Goal: Task Accomplishment & Management: Use online tool/utility

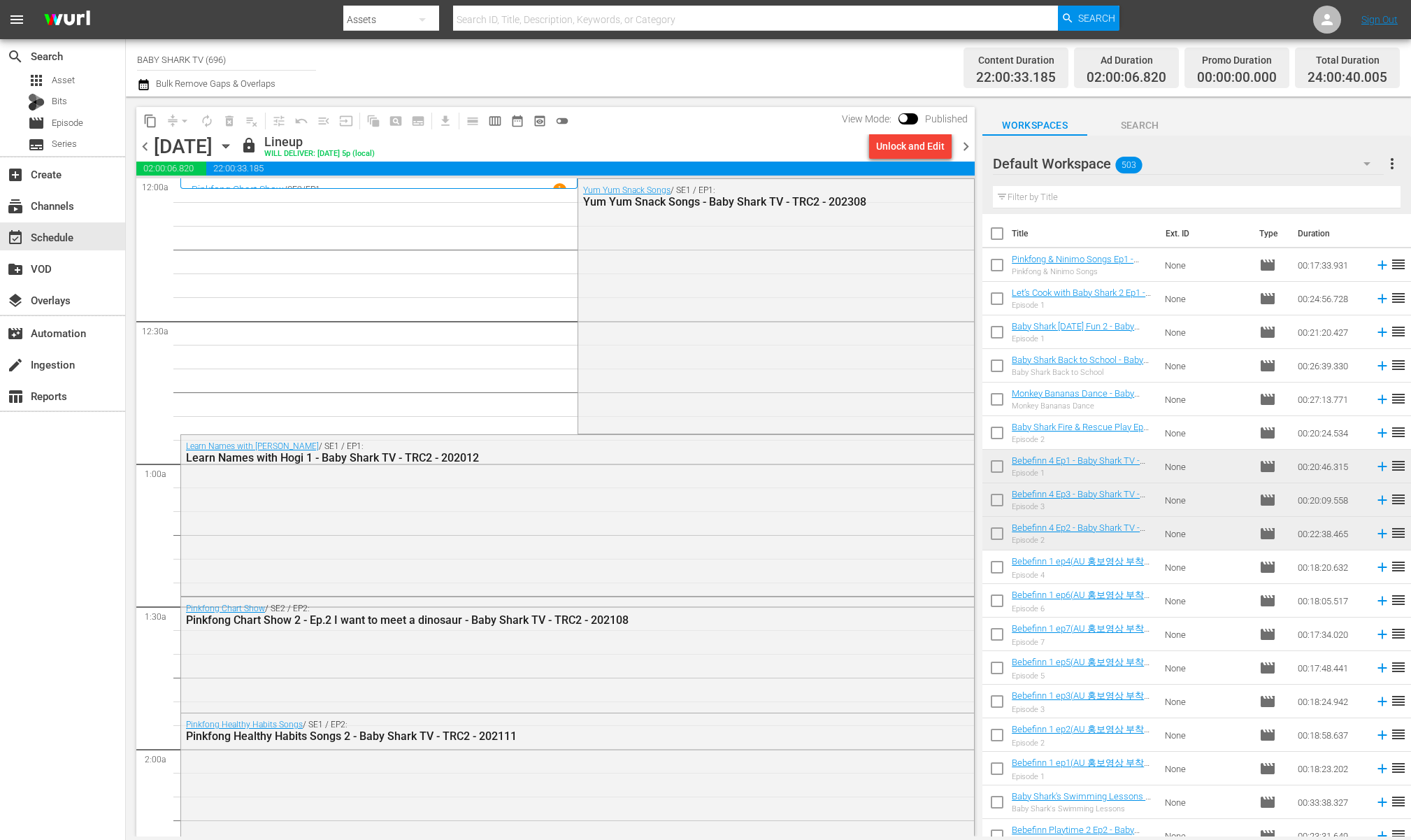
click at [237, 149] on div "[DATE] [DATE]" at bounding box center [195, 147] width 83 height 23
click at [234, 141] on icon "button" at bounding box center [225, 146] width 15 height 15
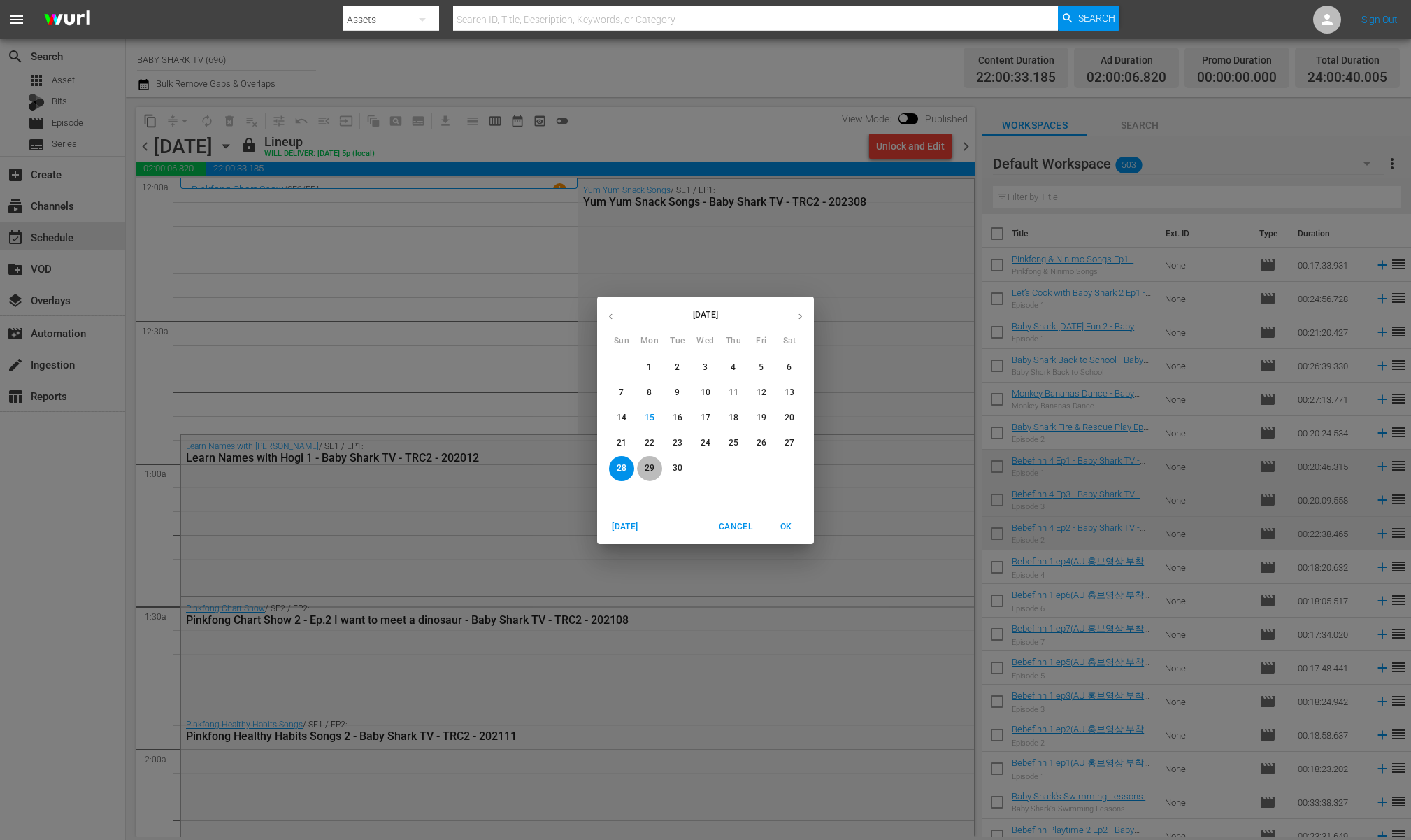
click at [648, 473] on p "29" at bounding box center [649, 468] width 10 height 12
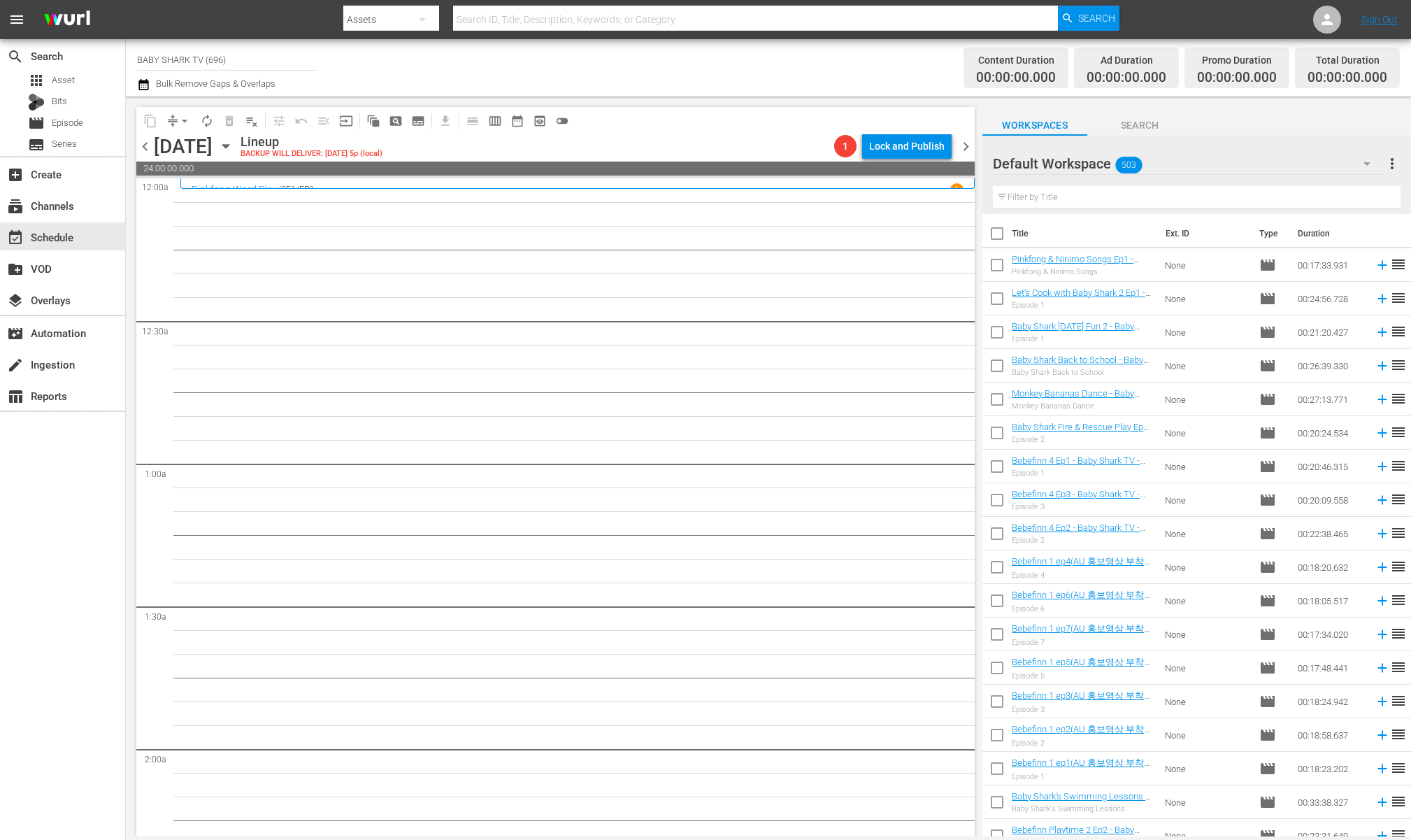
click at [234, 150] on icon "button" at bounding box center [225, 146] width 15 height 15
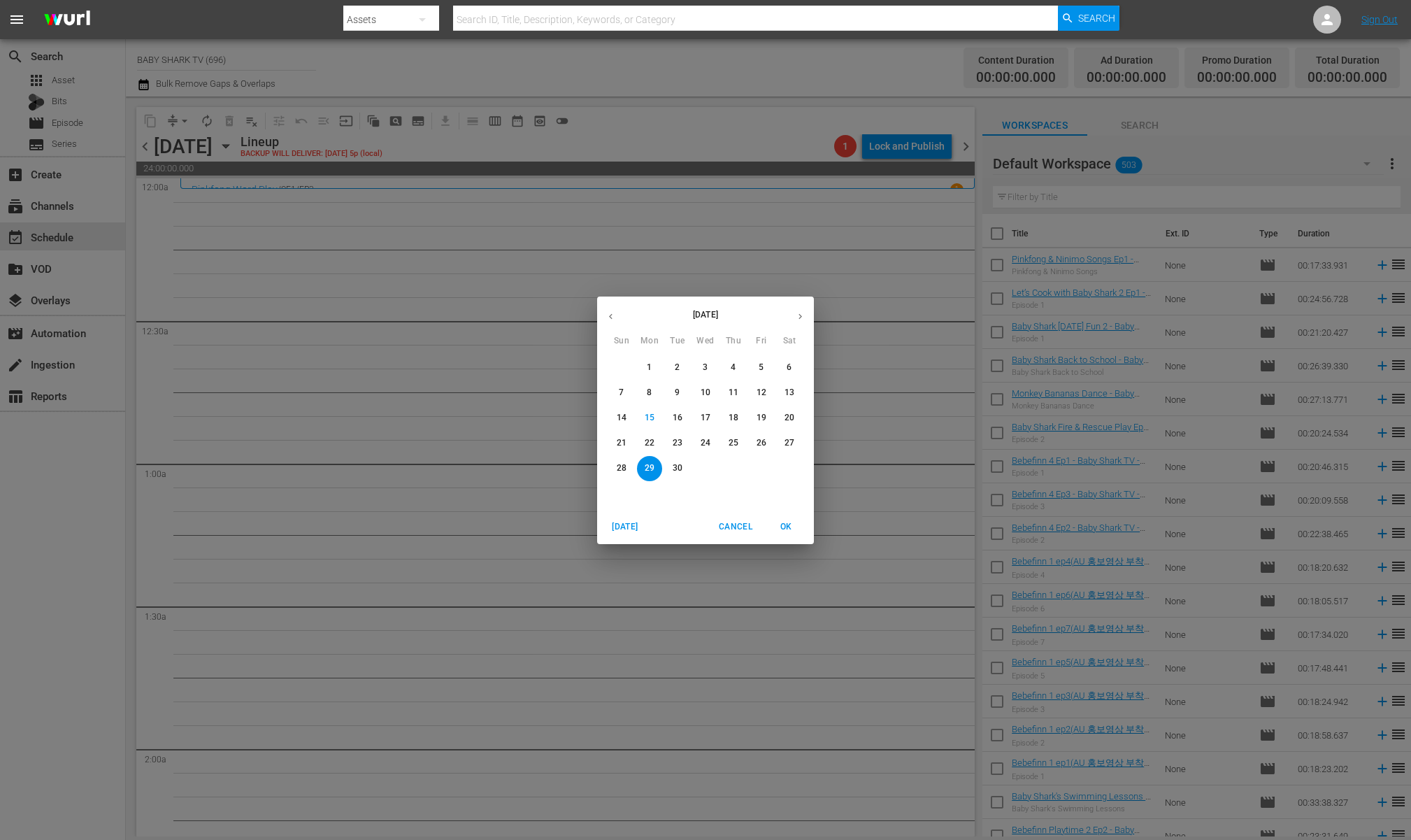
click at [644, 449] on button "22" at bounding box center [650, 443] width 26 height 26
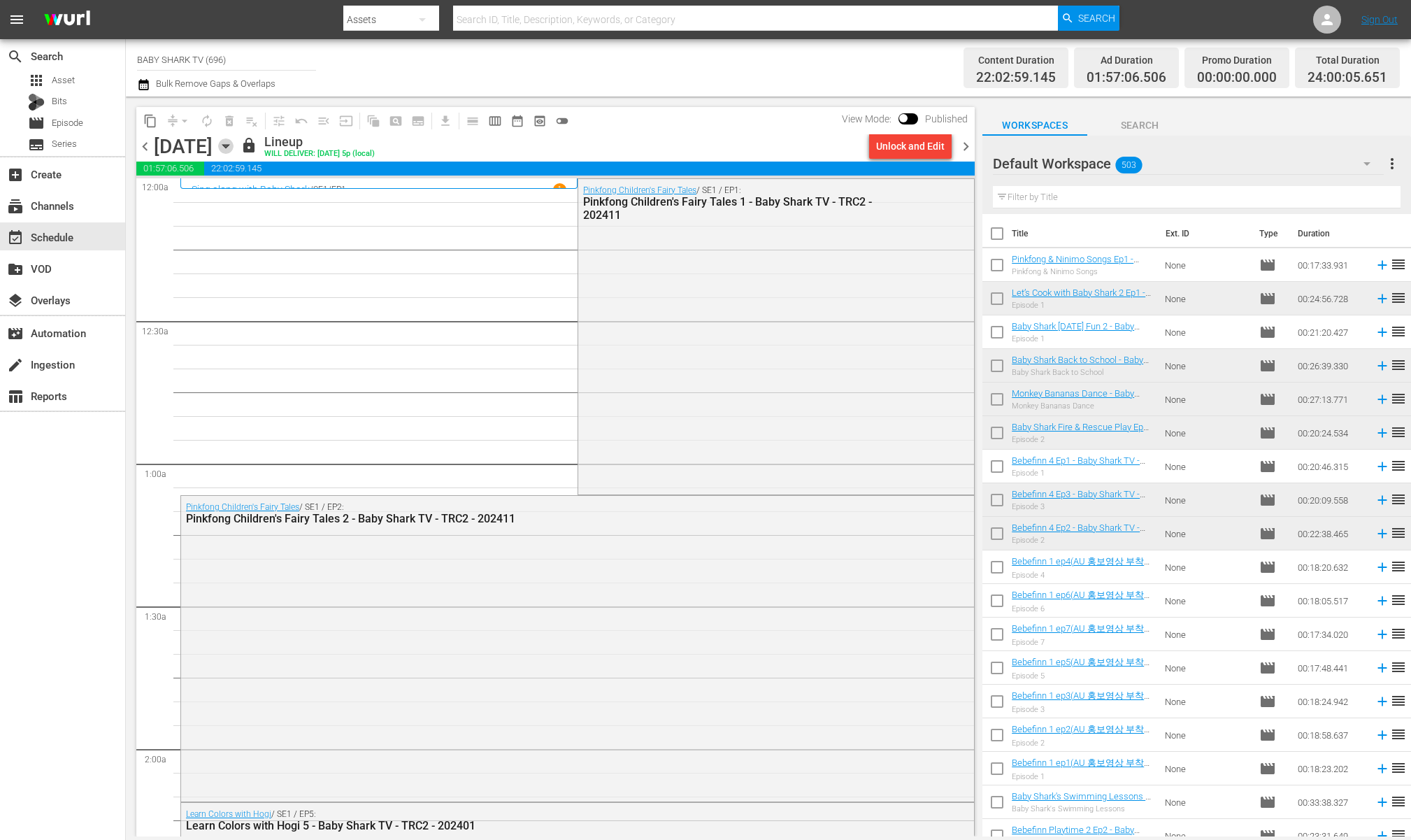
click at [228, 146] on icon "button" at bounding box center [225, 147] width 6 height 4
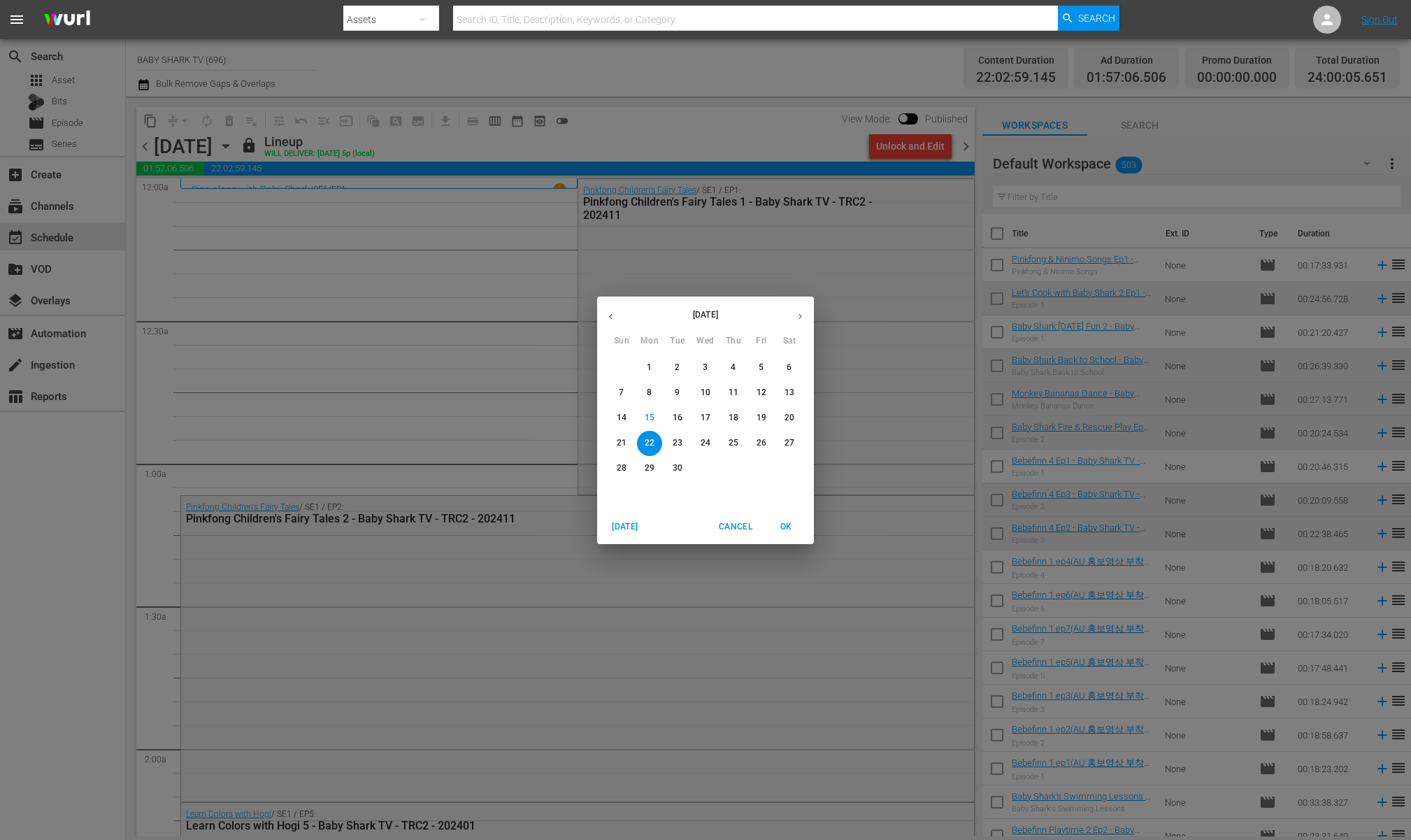
click at [674, 449] on button "23" at bounding box center [678, 443] width 26 height 26
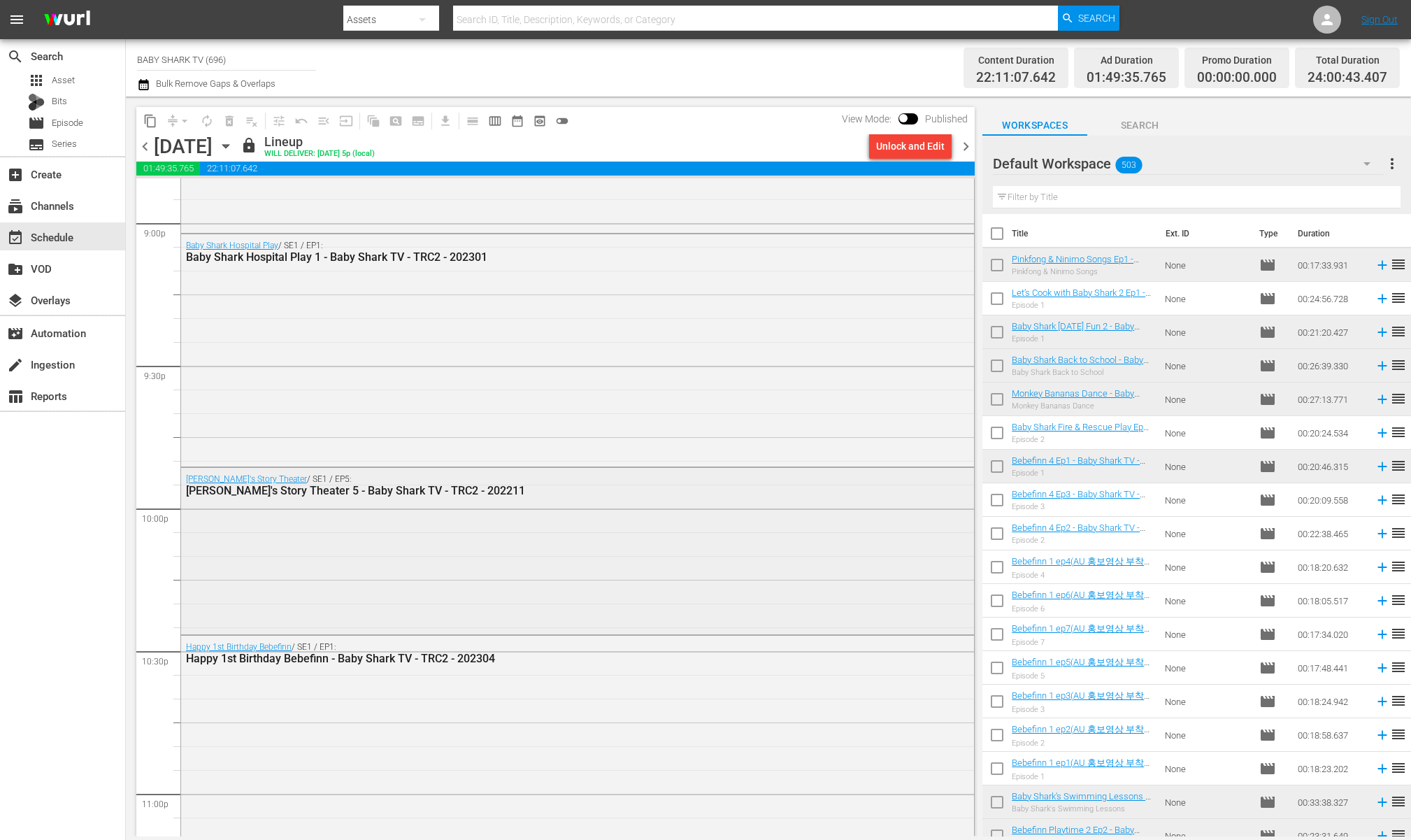
scroll to position [6192, 0]
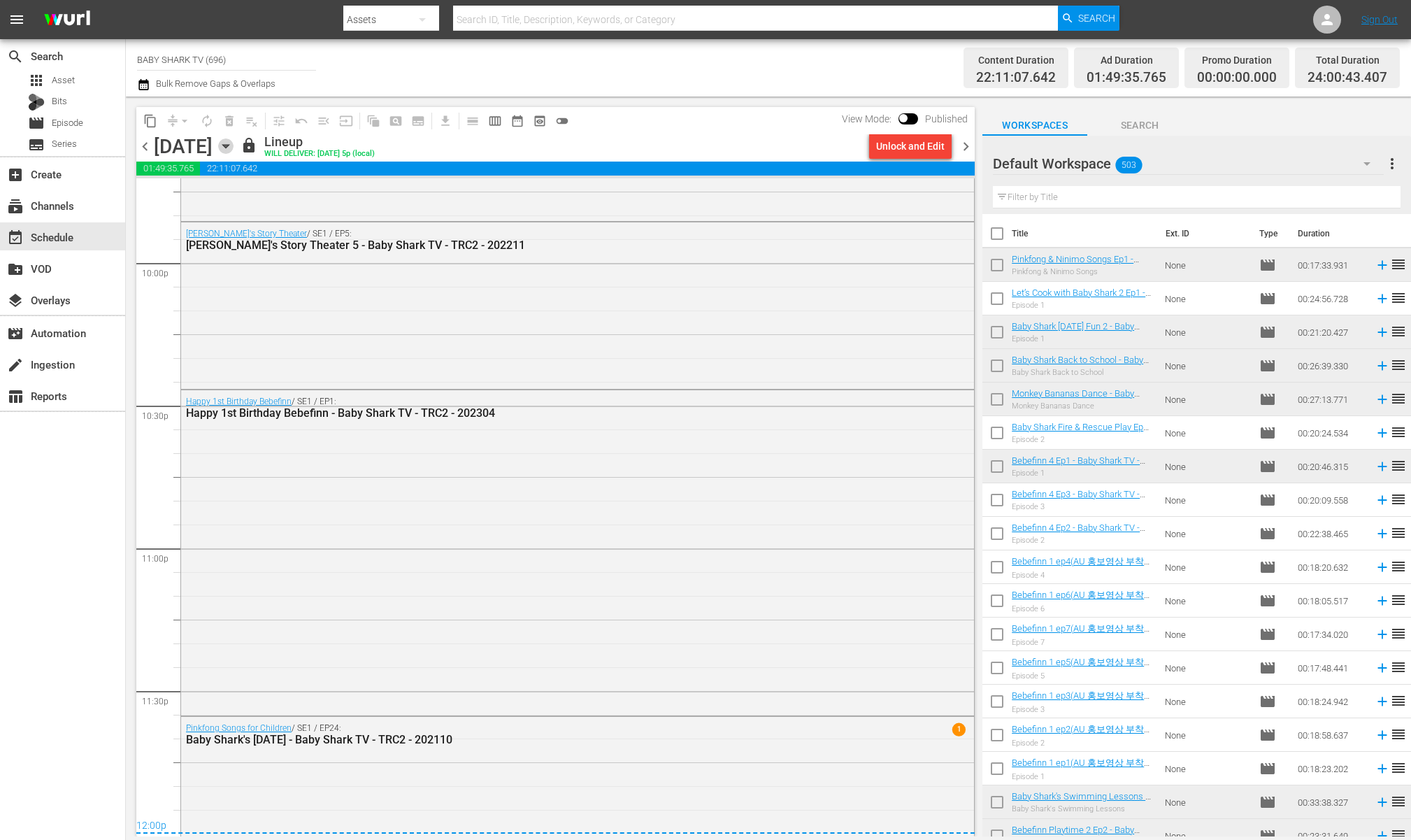
click at [234, 152] on icon "button" at bounding box center [225, 146] width 15 height 15
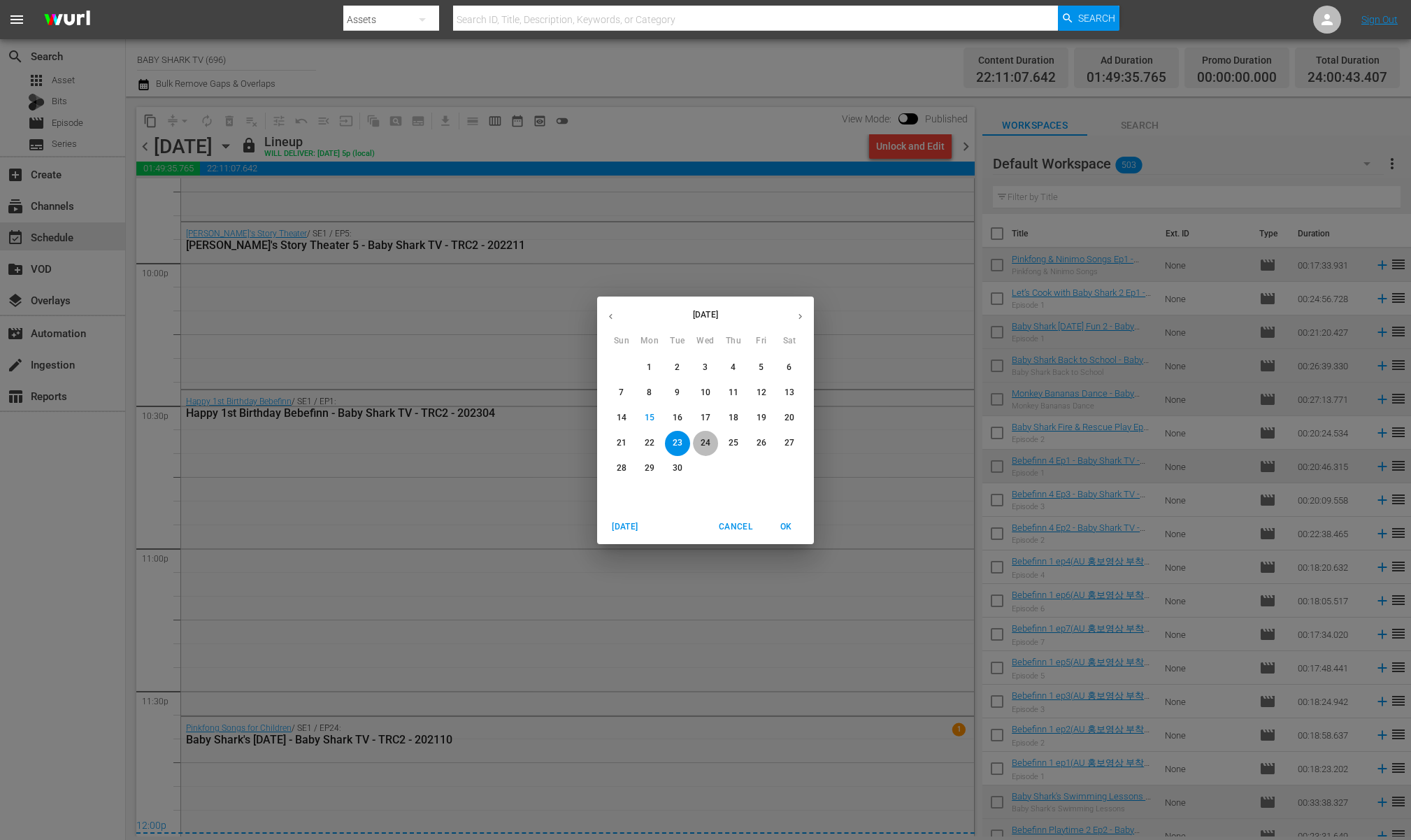
click at [711, 448] on span "24" at bounding box center [706, 443] width 26 height 12
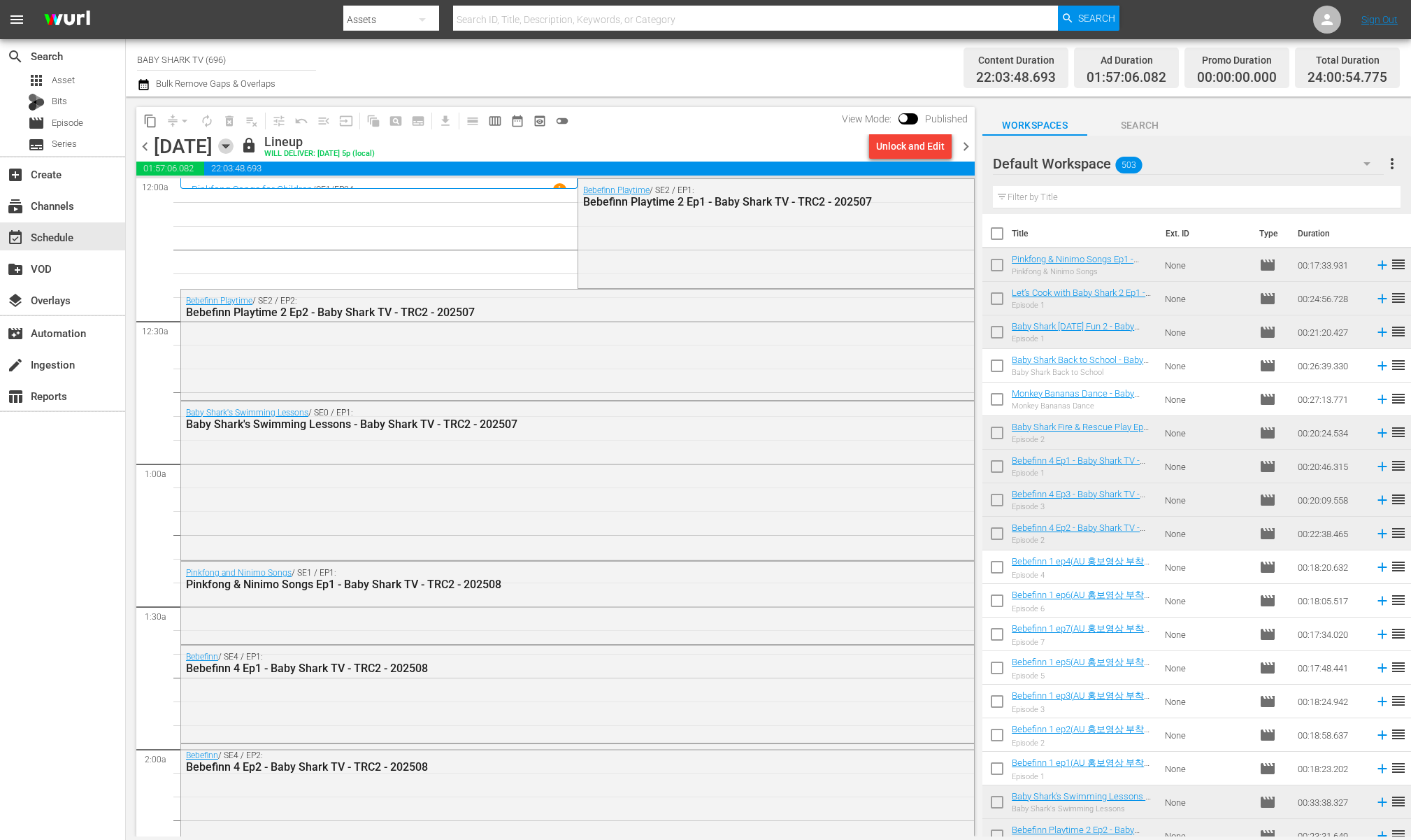
click at [234, 150] on icon "button" at bounding box center [225, 146] width 15 height 15
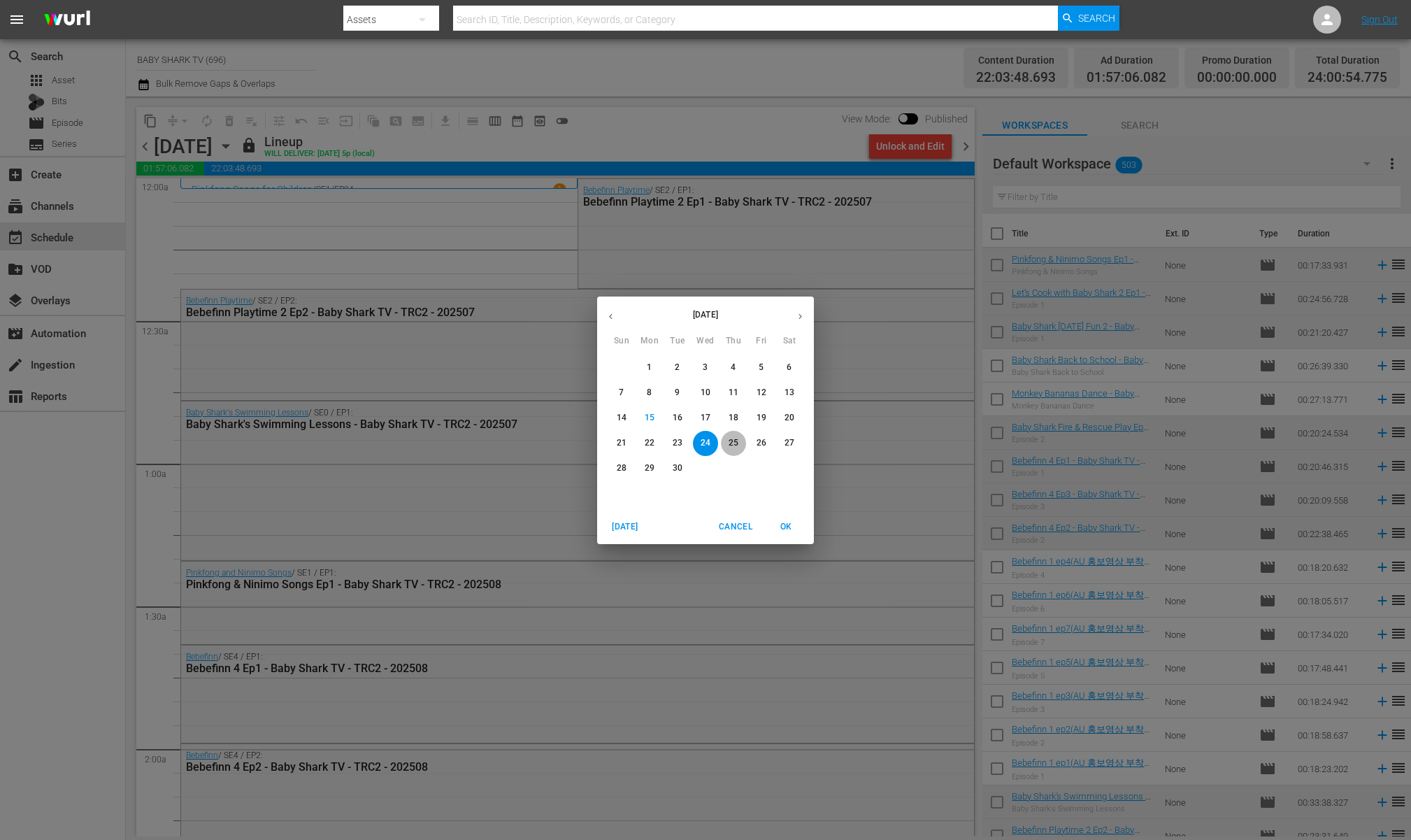
click at [736, 449] on button "25" at bounding box center [734, 443] width 26 height 26
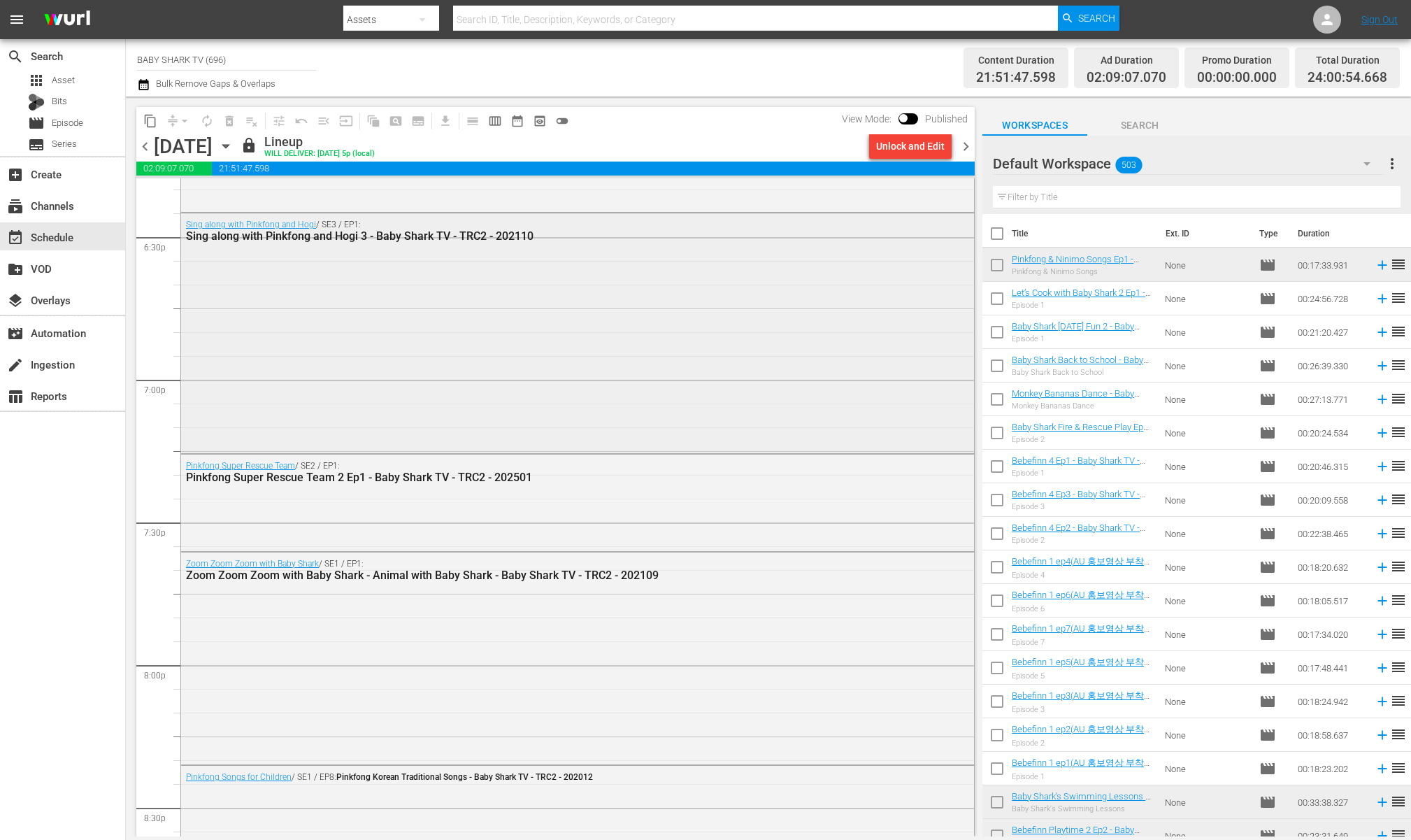
scroll to position [6193, 0]
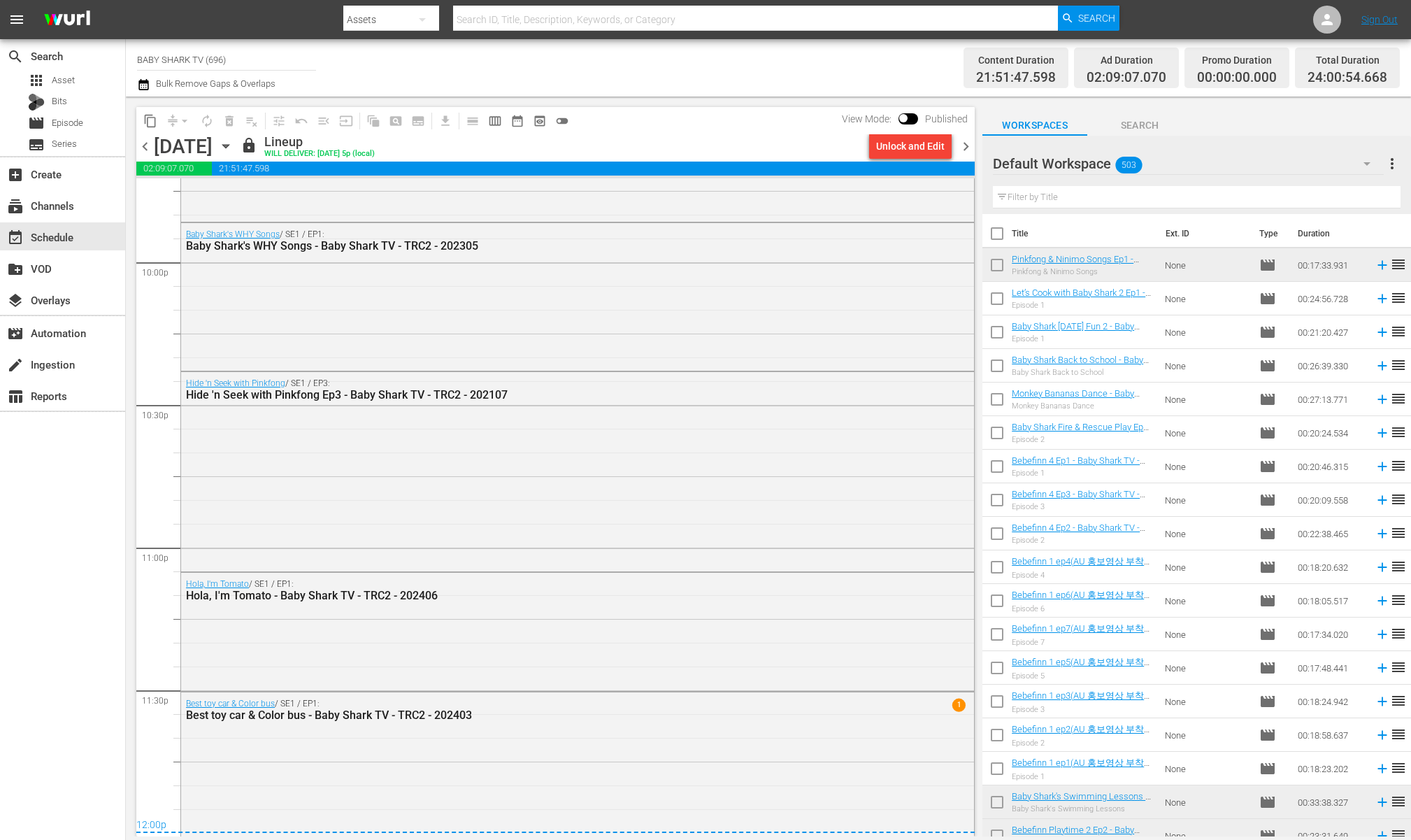
click at [234, 144] on icon "button" at bounding box center [225, 146] width 15 height 15
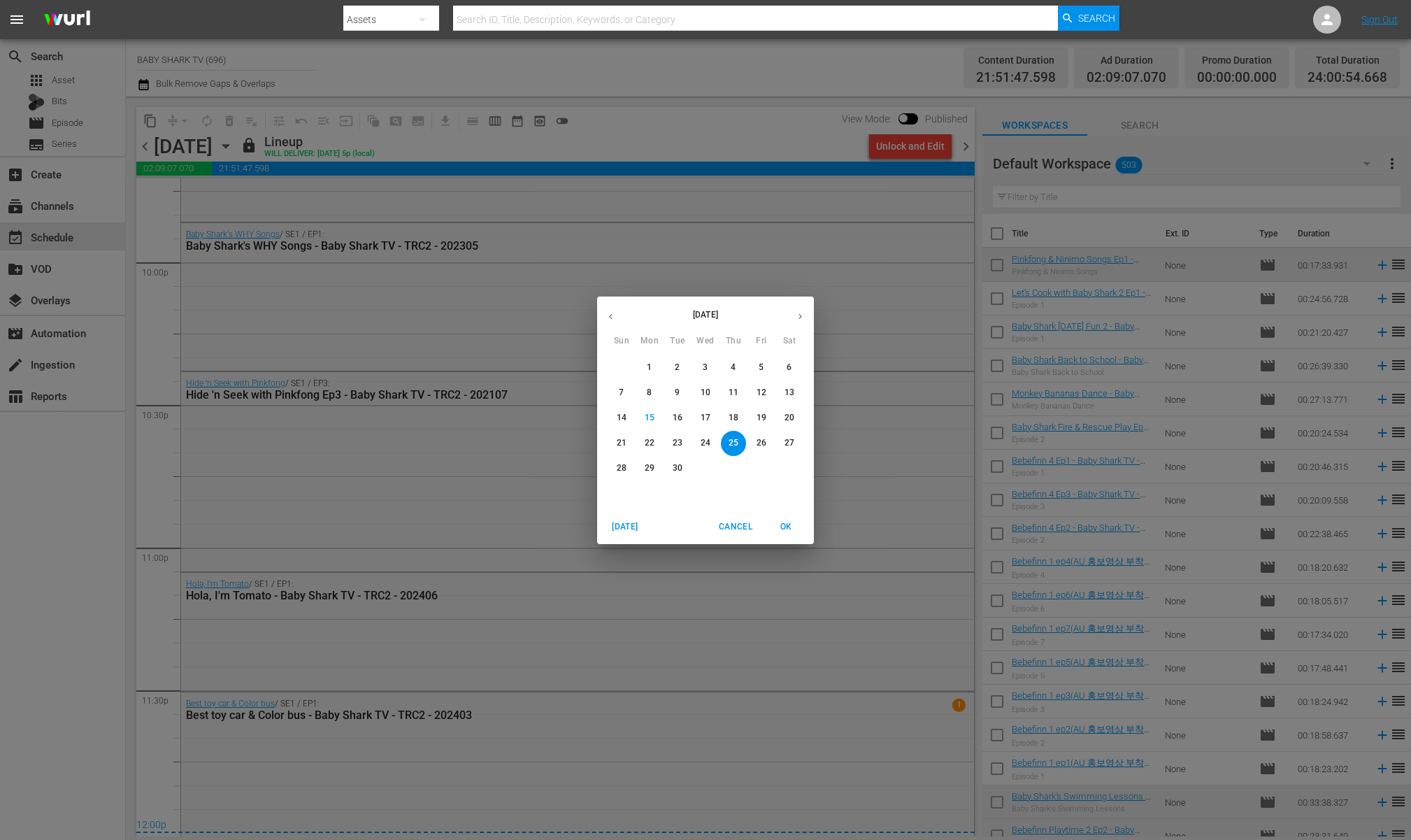
click at [769, 447] on span "26" at bounding box center [762, 443] width 26 height 12
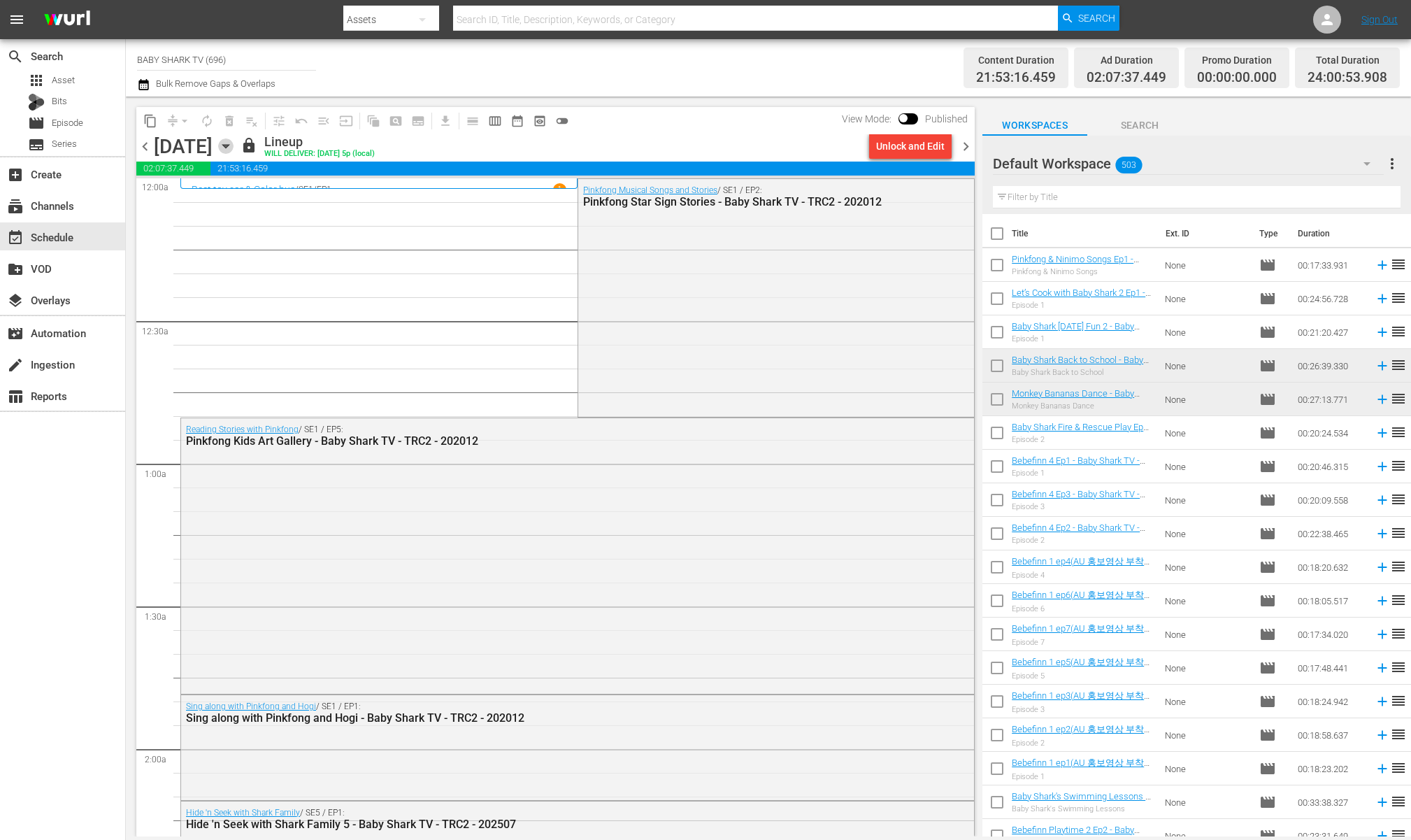
click at [228, 145] on icon "button" at bounding box center [225, 147] width 6 height 4
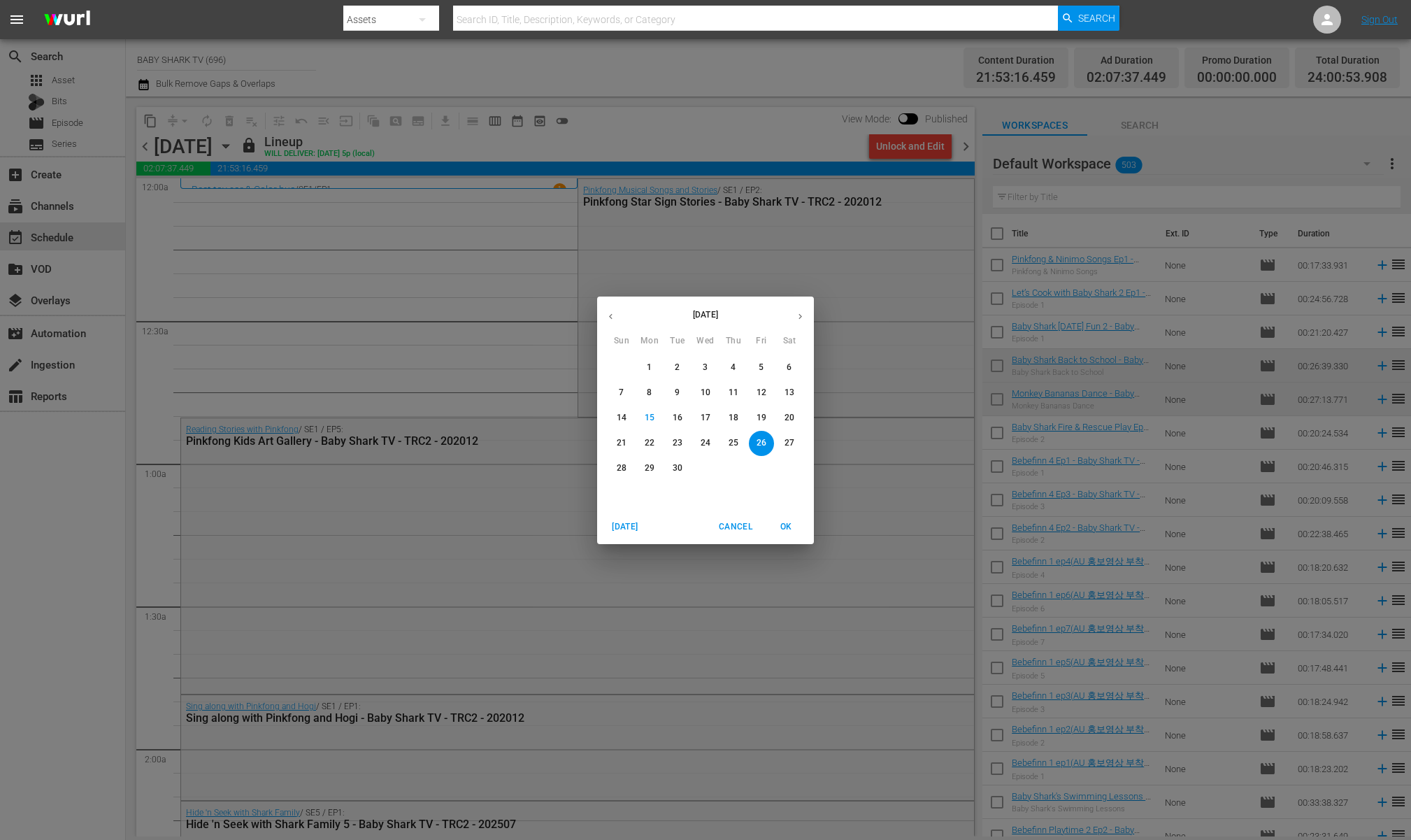
click at [780, 449] on span "27" at bounding box center [790, 443] width 26 height 12
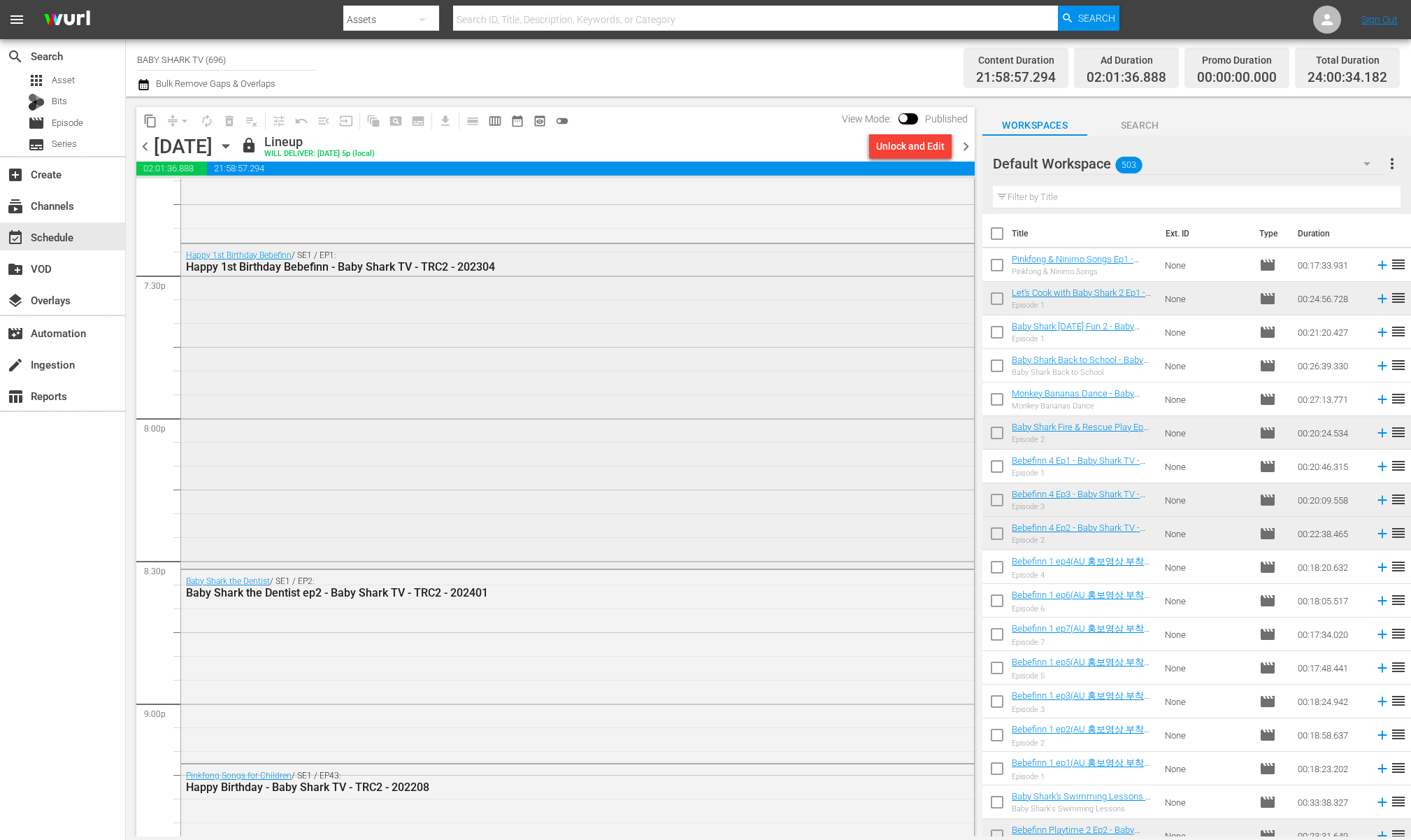
scroll to position [6191, 0]
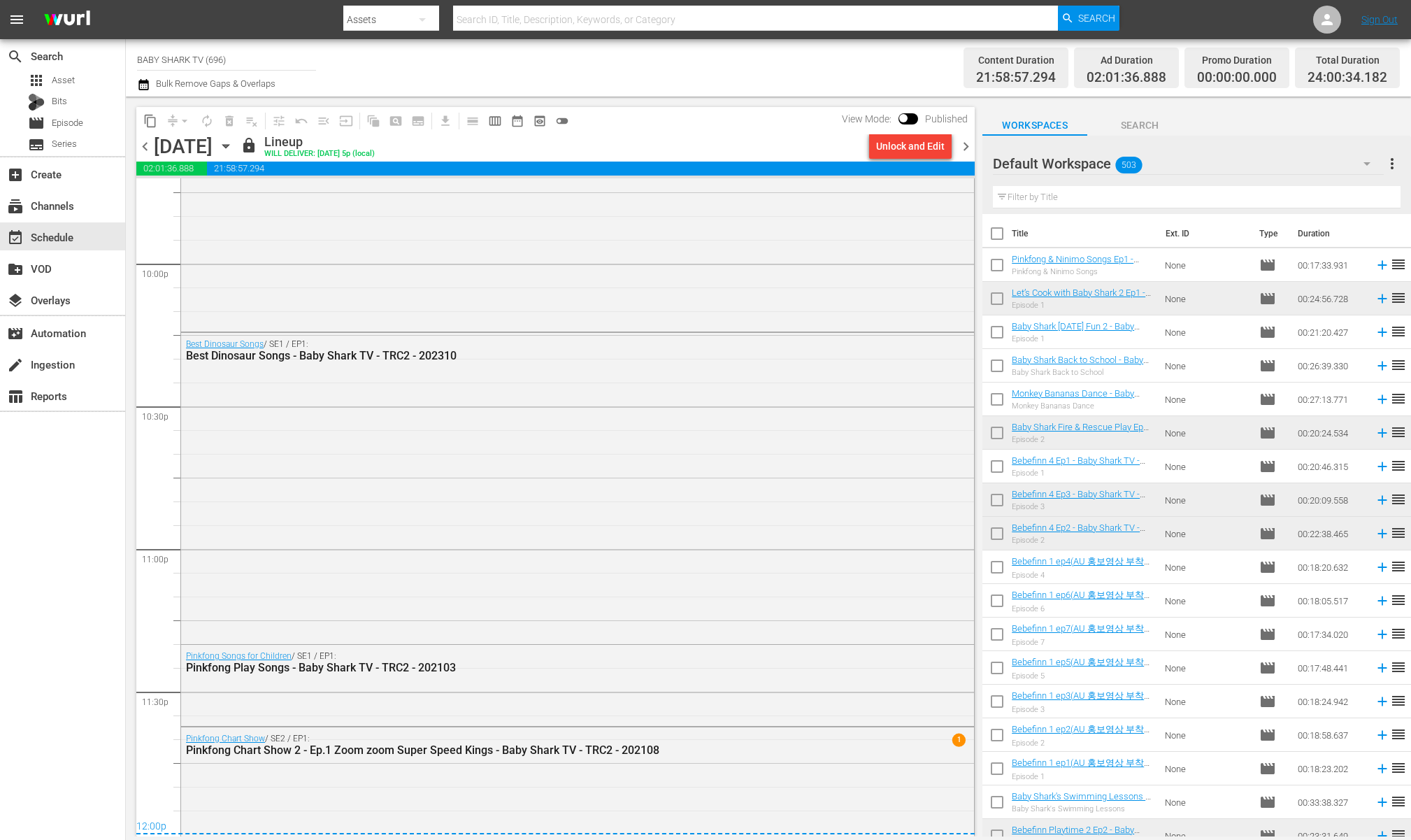
drag, startPoint x: 727, startPoint y: 132, endPoint x: 423, endPoint y: 162, distance: 305.5
click at [721, 135] on div "content_copy compress arrow_drop_down autorenew_outlined delete_forever_outline…" at bounding box center [555, 134] width 838 height 55
click at [234, 146] on icon "button" at bounding box center [225, 146] width 15 height 15
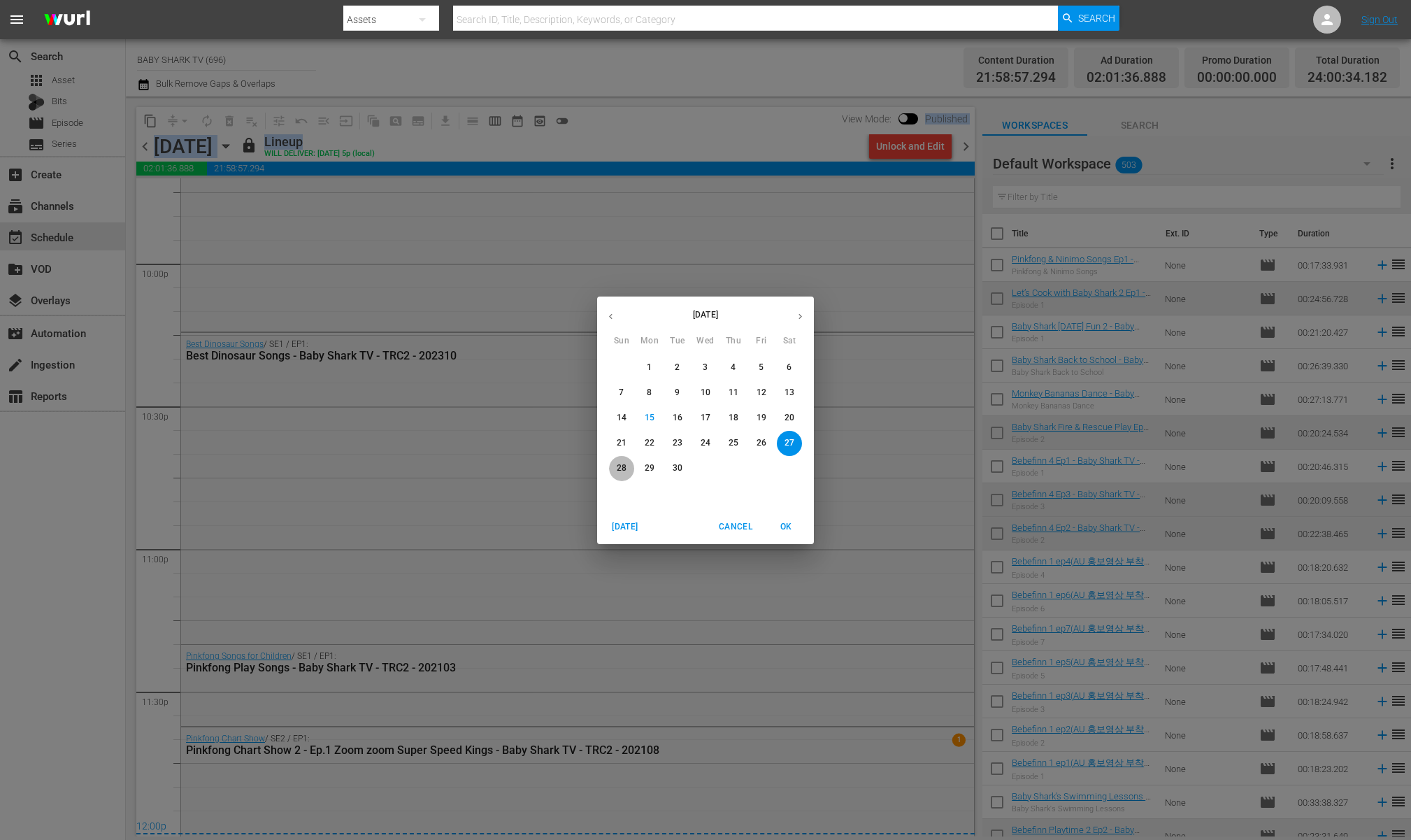
click at [630, 465] on span "28" at bounding box center [622, 468] width 26 height 12
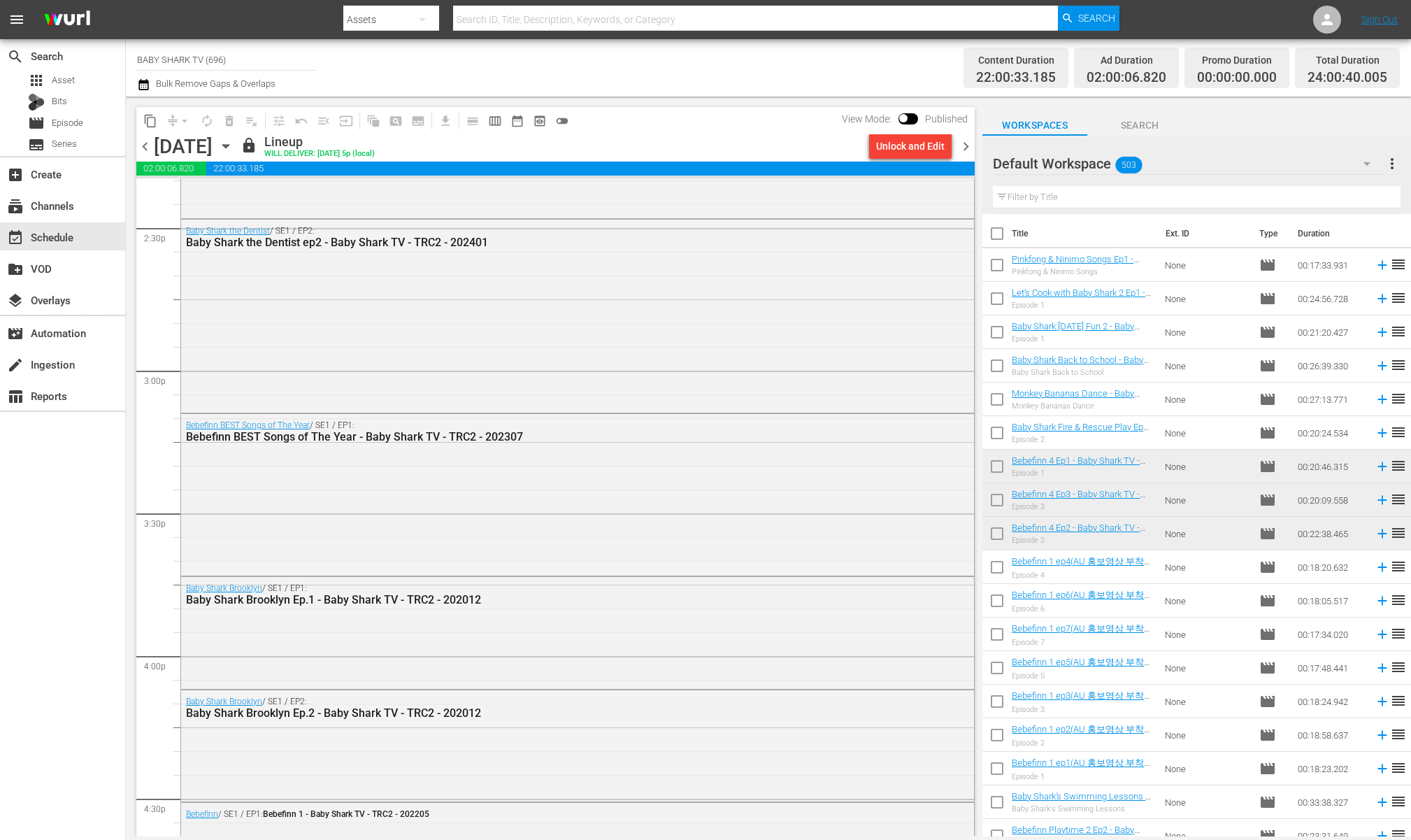
click at [666, 106] on div "content_copy compress arrow_drop_down autorenew_outlined delete_forever_outline…" at bounding box center [552, 466] width 852 height 740
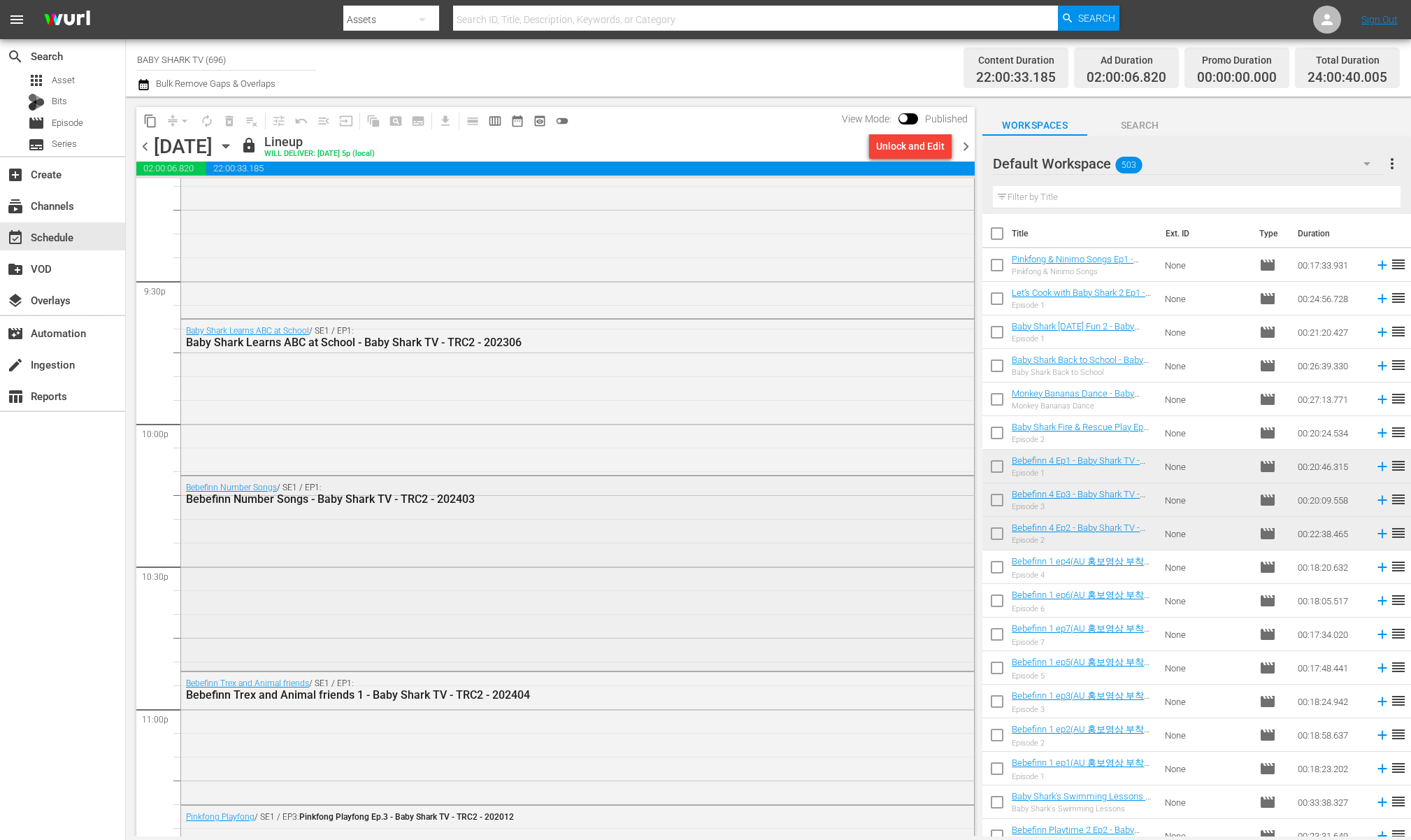
scroll to position [6192, 0]
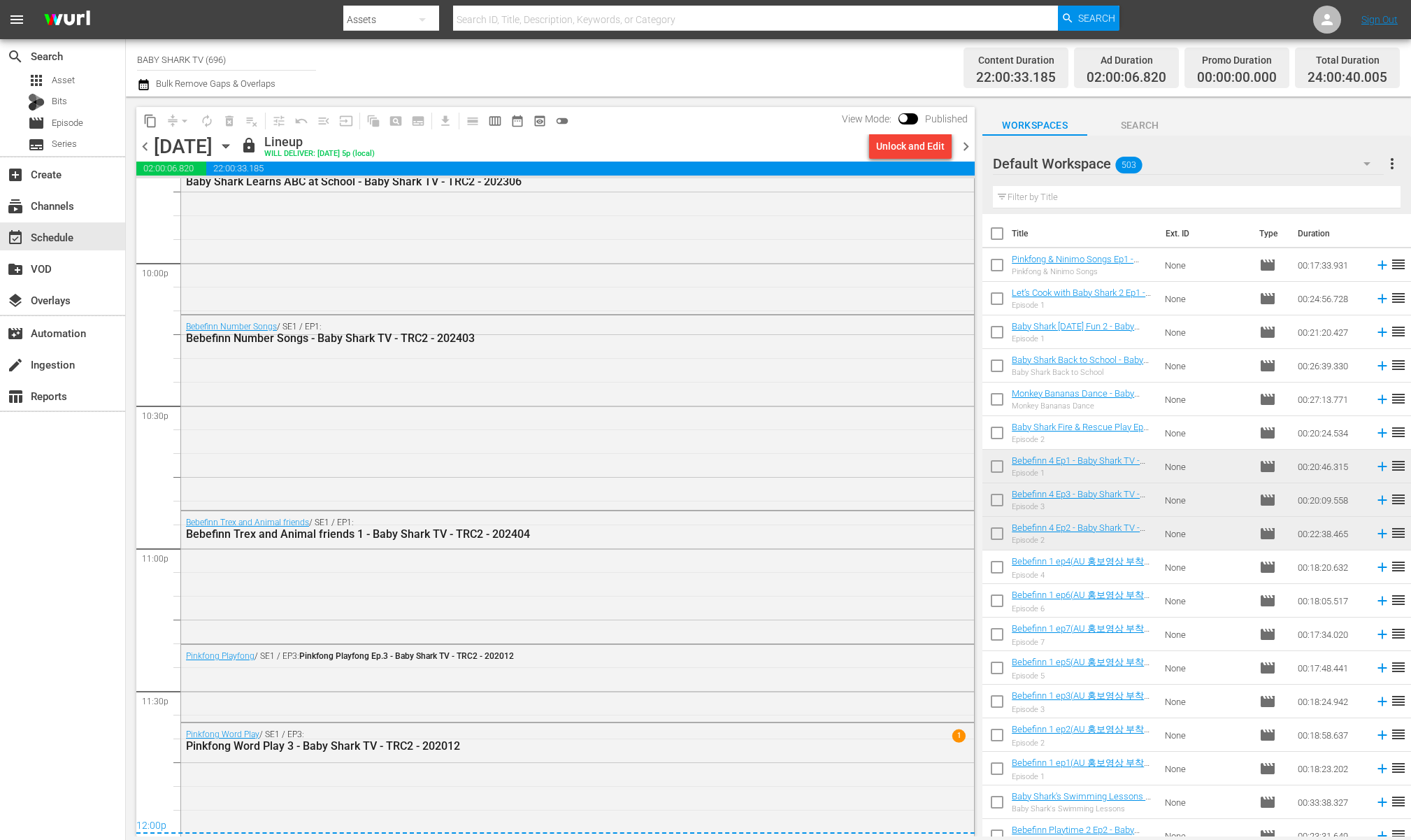
click at [234, 151] on icon "button" at bounding box center [225, 146] width 15 height 15
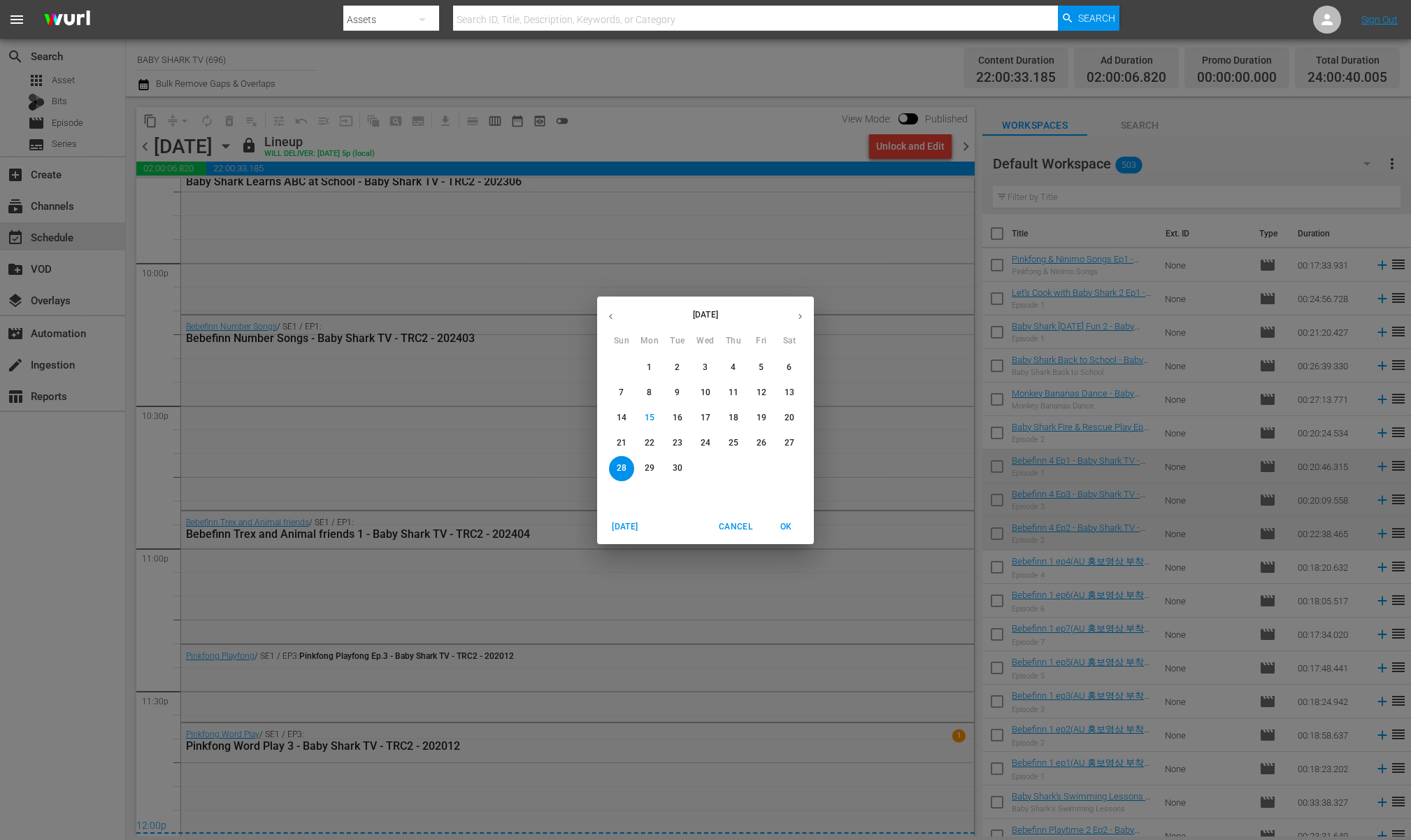
click at [642, 479] on button "29" at bounding box center [650, 469] width 26 height 26
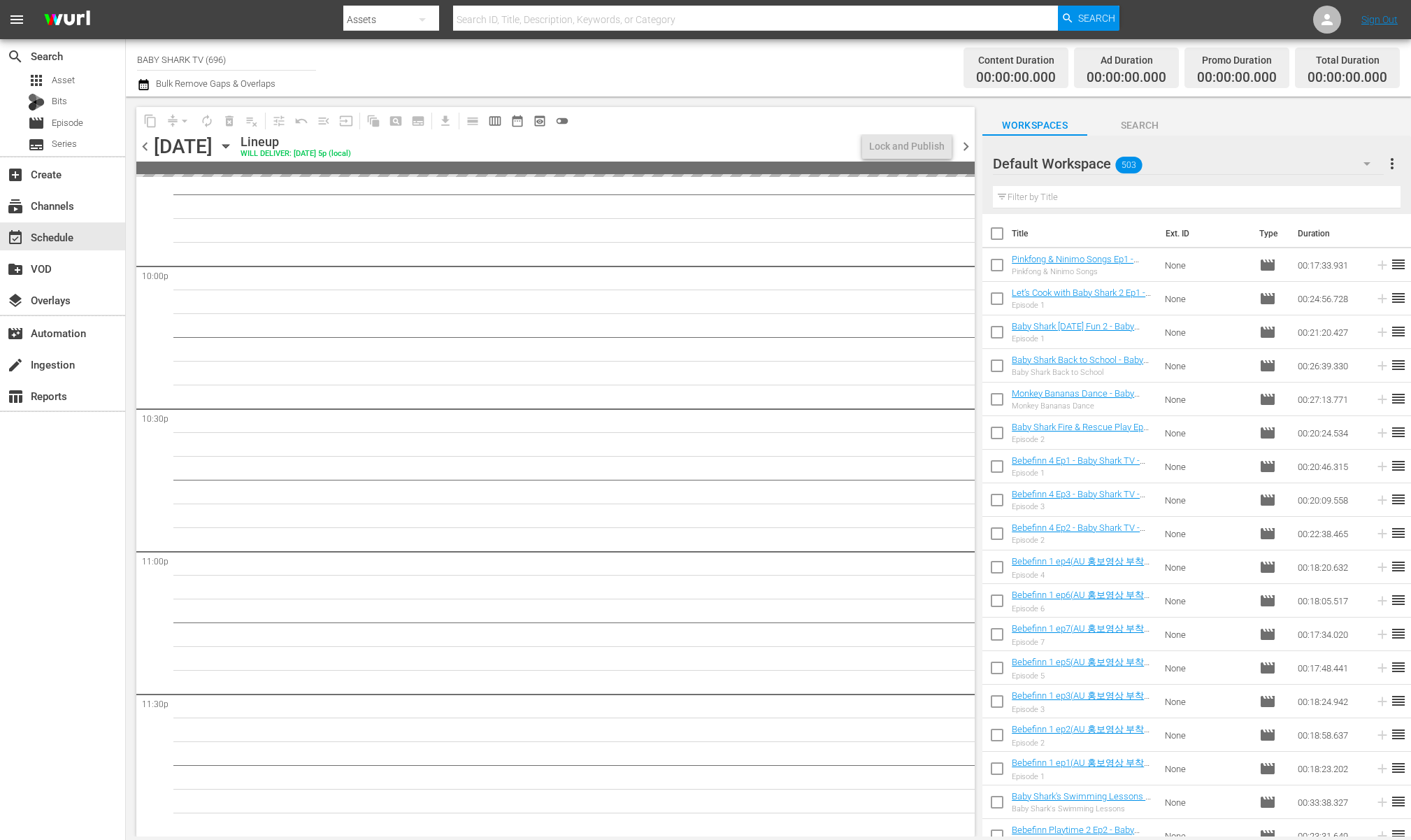
scroll to position [6188, 0]
click at [234, 142] on icon "button" at bounding box center [225, 146] width 15 height 15
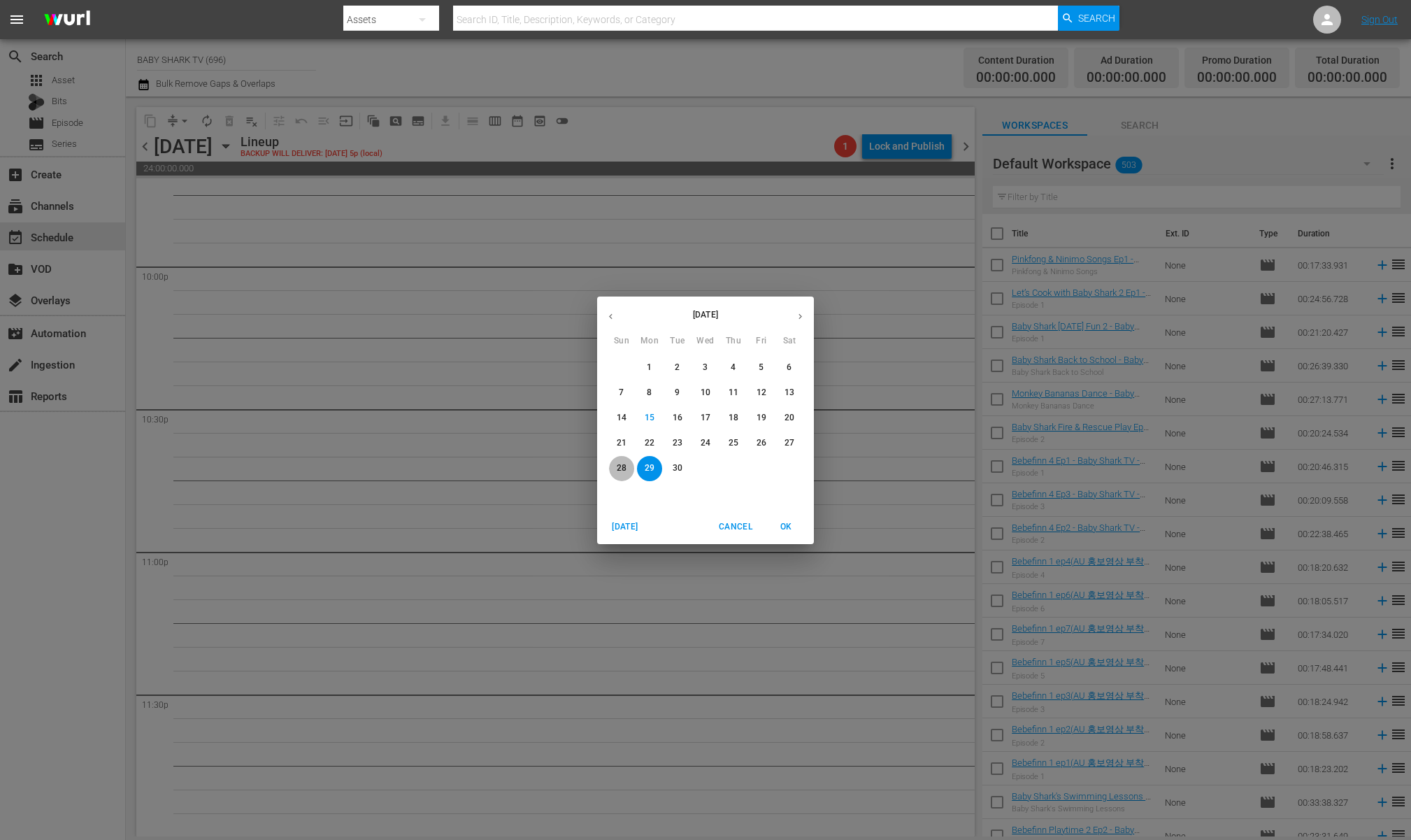
click at [616, 475] on button "28" at bounding box center [622, 469] width 26 height 26
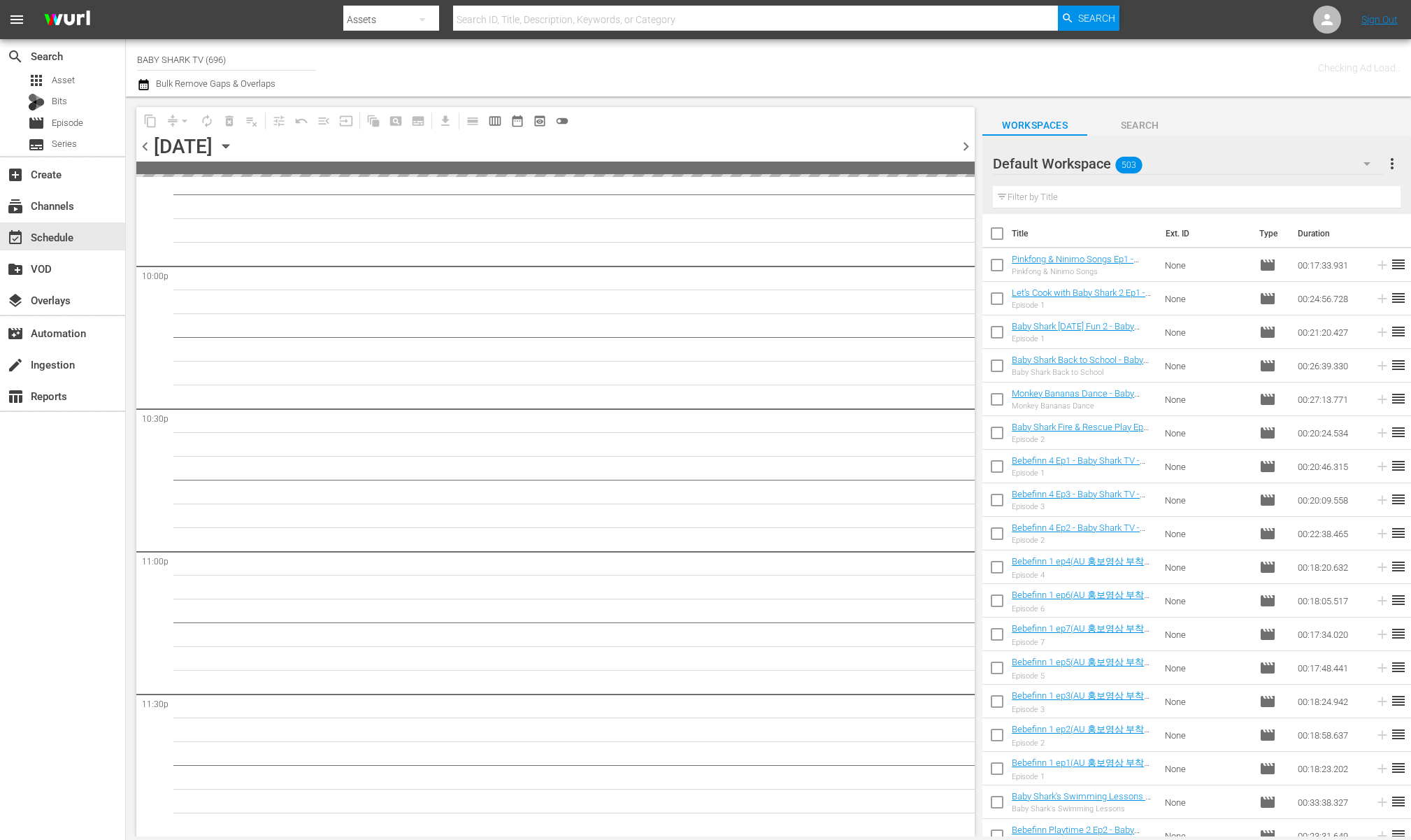
scroll to position [6187, 0]
click at [650, 107] on div "content_copy compress arrow_drop_down autorenew_outlined delete_forever_outline…" at bounding box center [555, 120] width 838 height 27
